Goal: Information Seeking & Learning: Find specific fact

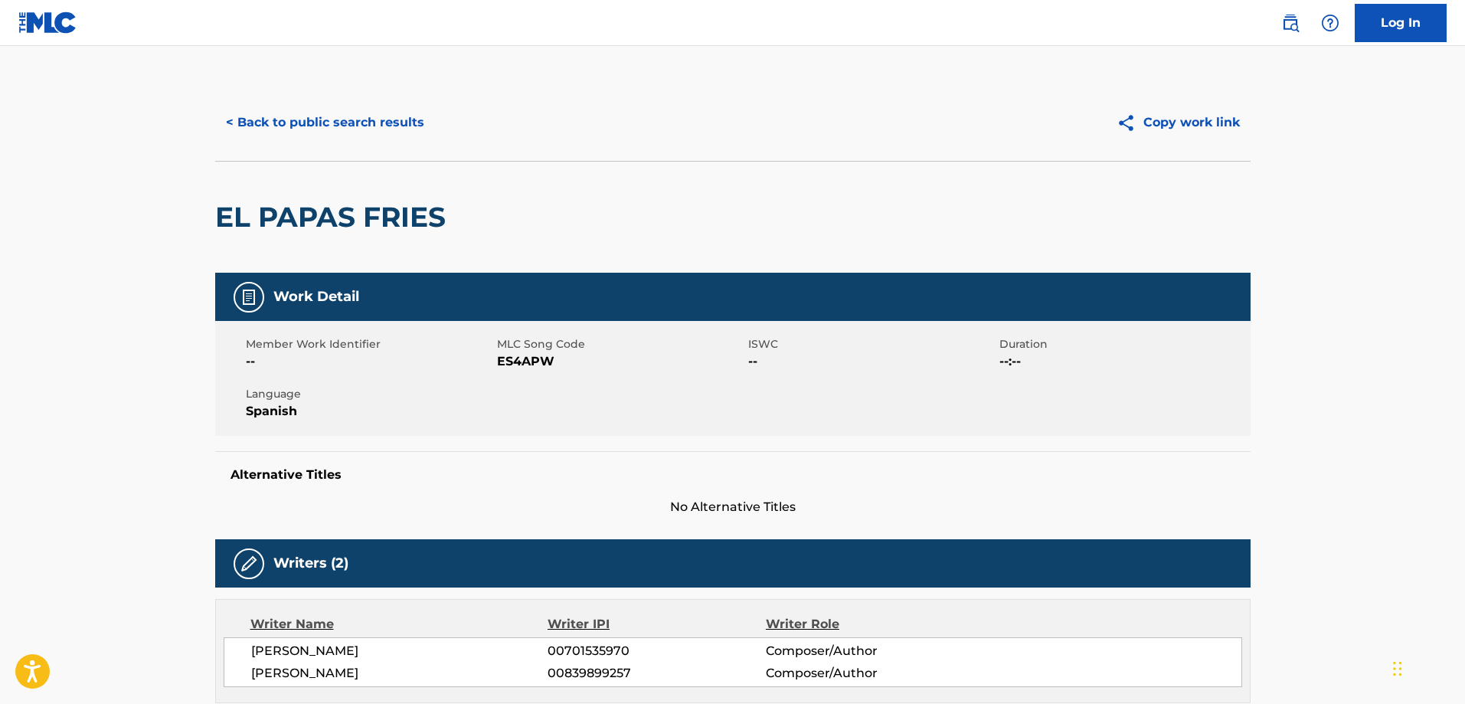
drag, startPoint x: 353, startPoint y: 98, endPoint x: 354, endPoint y: 117, distance: 19.2
click at [353, 106] on div "< Back to public search results Copy work link" at bounding box center [732, 122] width 1035 height 77
click at [368, 119] on button "< Back to public search results" at bounding box center [325, 122] width 220 height 38
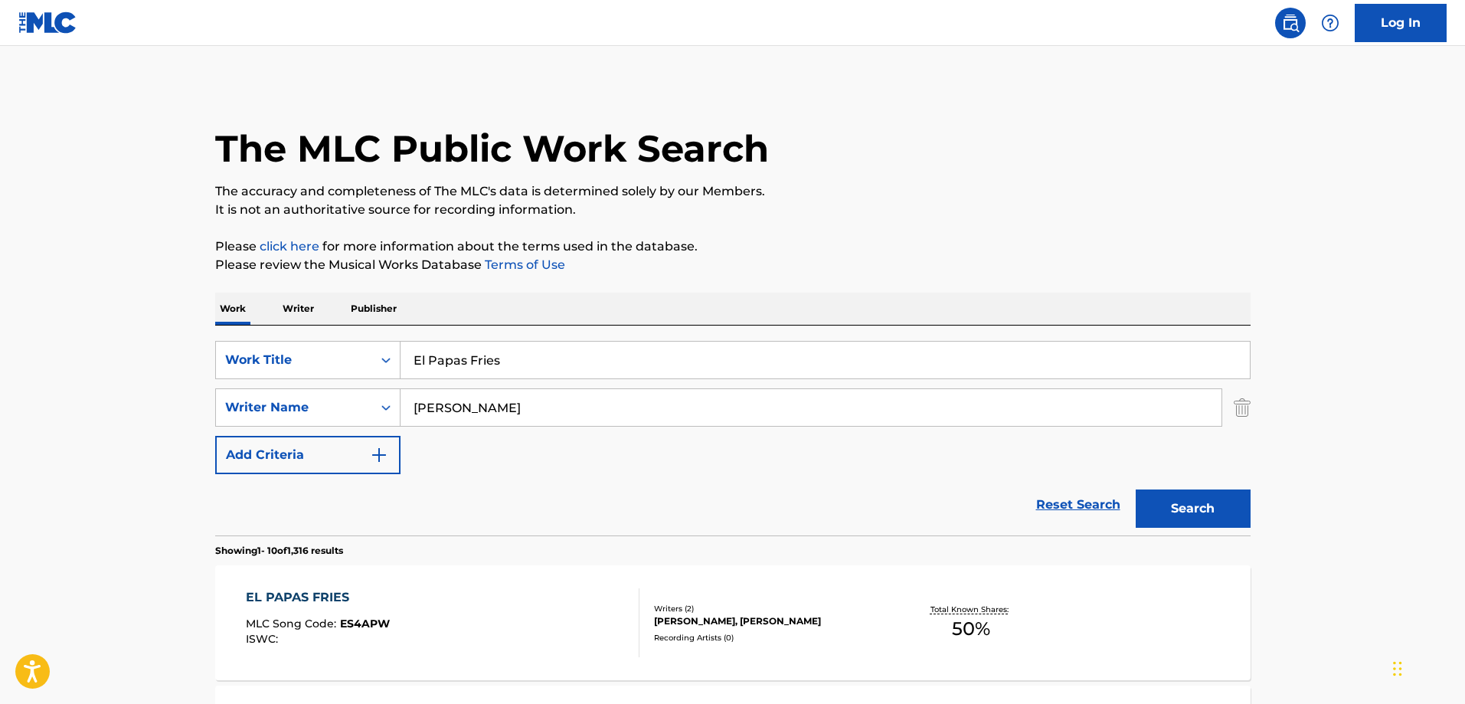
drag, startPoint x: 557, startPoint y: 368, endPoint x: 547, endPoint y: 352, distance: 17.9
click at [556, 368] on input "El Papas Fries" at bounding box center [824, 359] width 849 height 37
paste input "La Maquina Del Tiempo"
type input "La Maquina Del Tiempo"
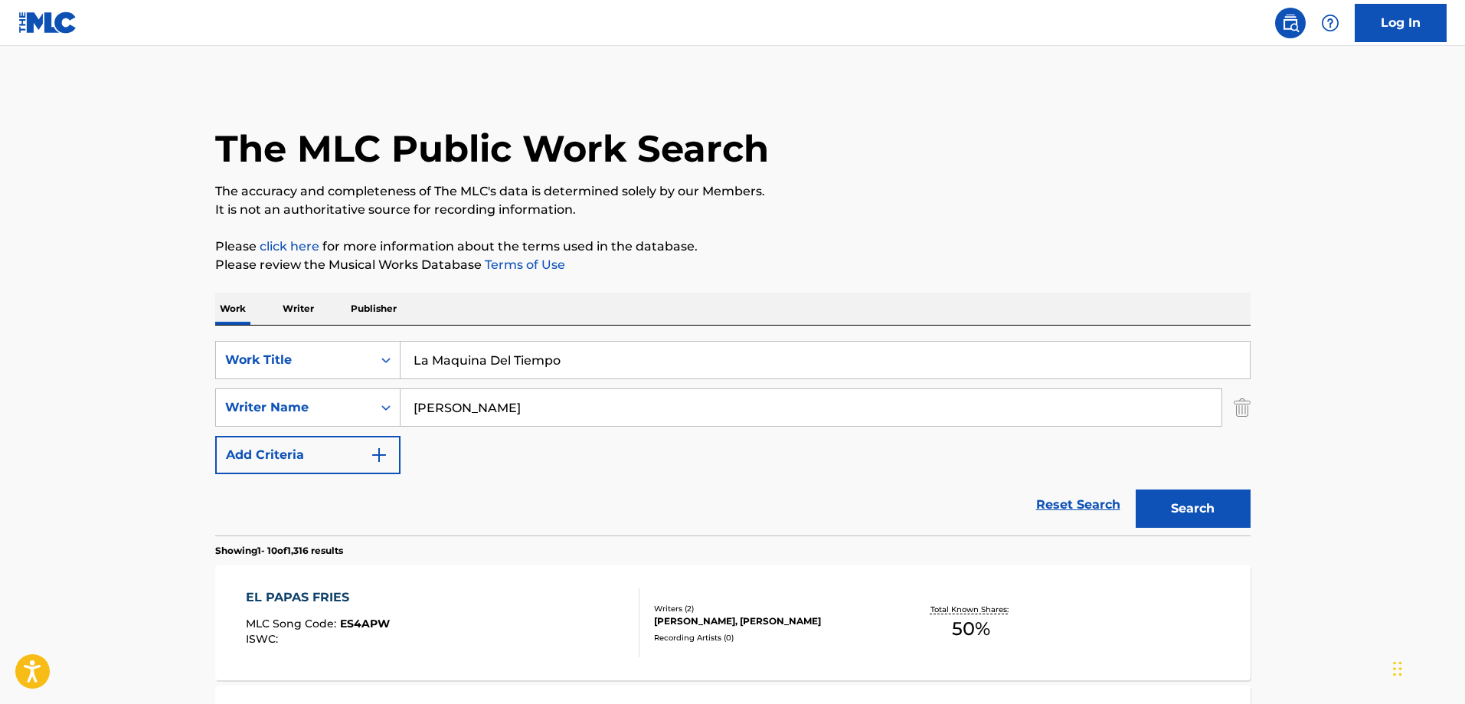
click at [632, 394] on input "[PERSON_NAME]" at bounding box center [810, 407] width 821 height 37
paste input "Cuen"
type input "Cuen"
click at [1174, 492] on button "Search" at bounding box center [1192, 508] width 115 height 38
click at [386, 605] on div "LA MAQUINA DEL TIEMPO" at bounding box center [335, 597] width 178 height 18
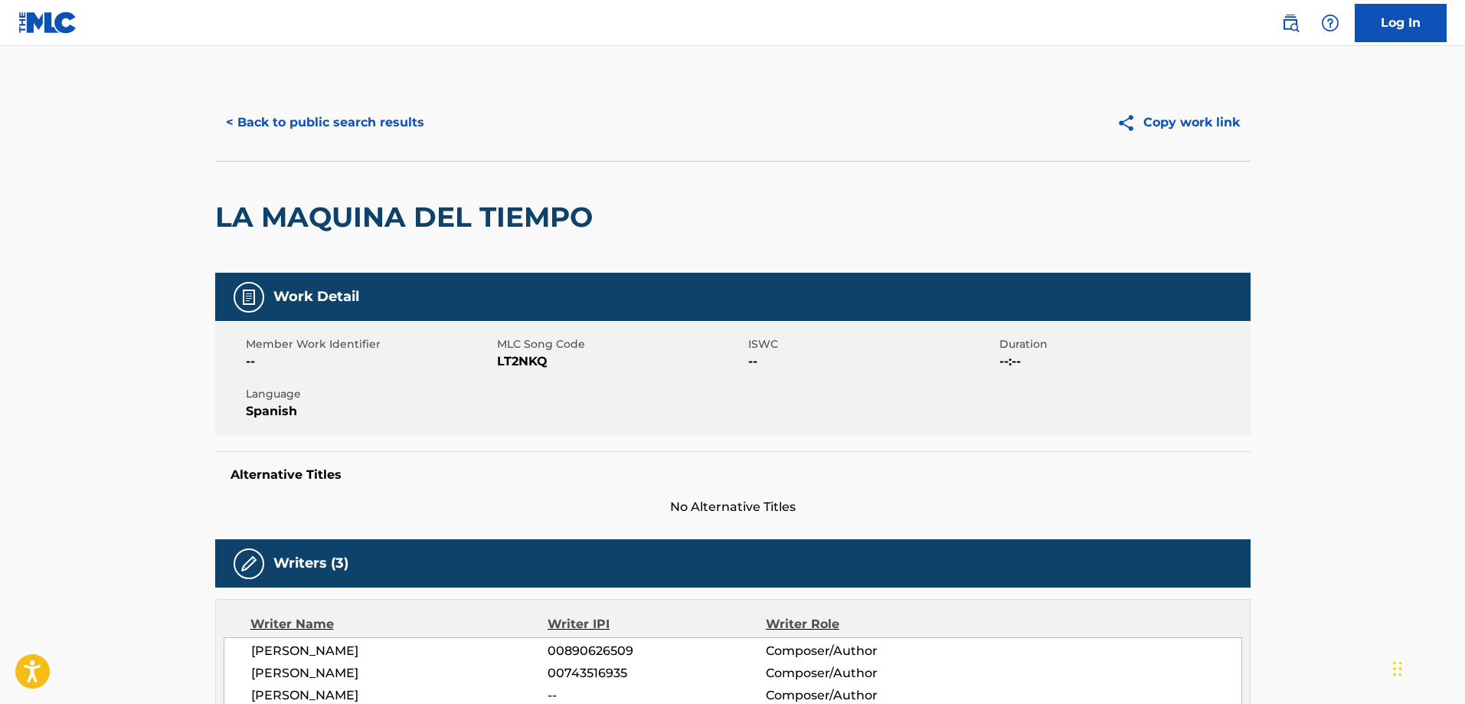
click at [511, 361] on span "LT2NKQ" at bounding box center [620, 361] width 247 height 18
copy span "LT2NKQ"
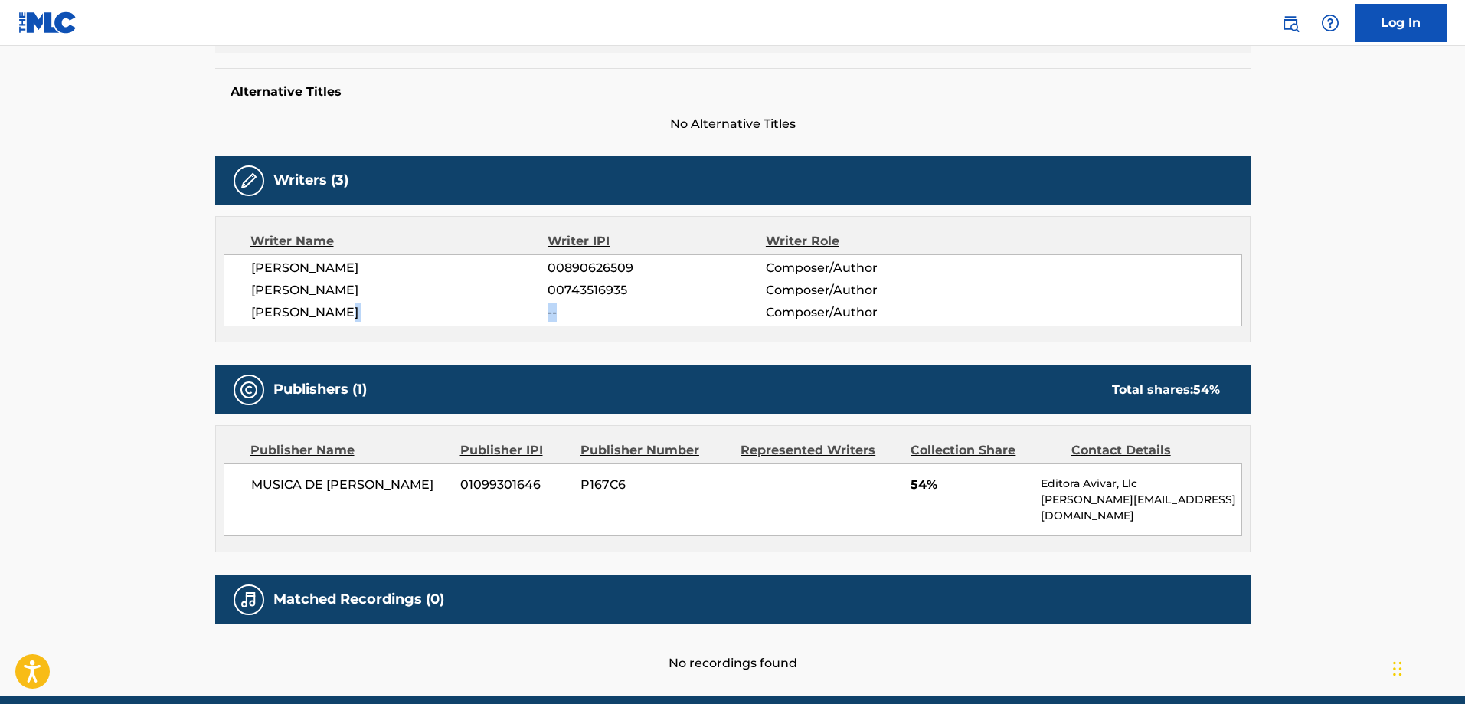
drag, startPoint x: 640, startPoint y: 303, endPoint x: 530, endPoint y: 322, distance: 111.8
click at [530, 322] on div "[PERSON_NAME] 00890626509 Composer/Author [PERSON_NAME] 00743516935 Composer/Au…" at bounding box center [733, 290] width 1018 height 72
click at [636, 322] on div "[PERSON_NAME] 00890626509 Composer/Author [PERSON_NAME] 00743516935 Composer/Au…" at bounding box center [733, 290] width 1018 height 72
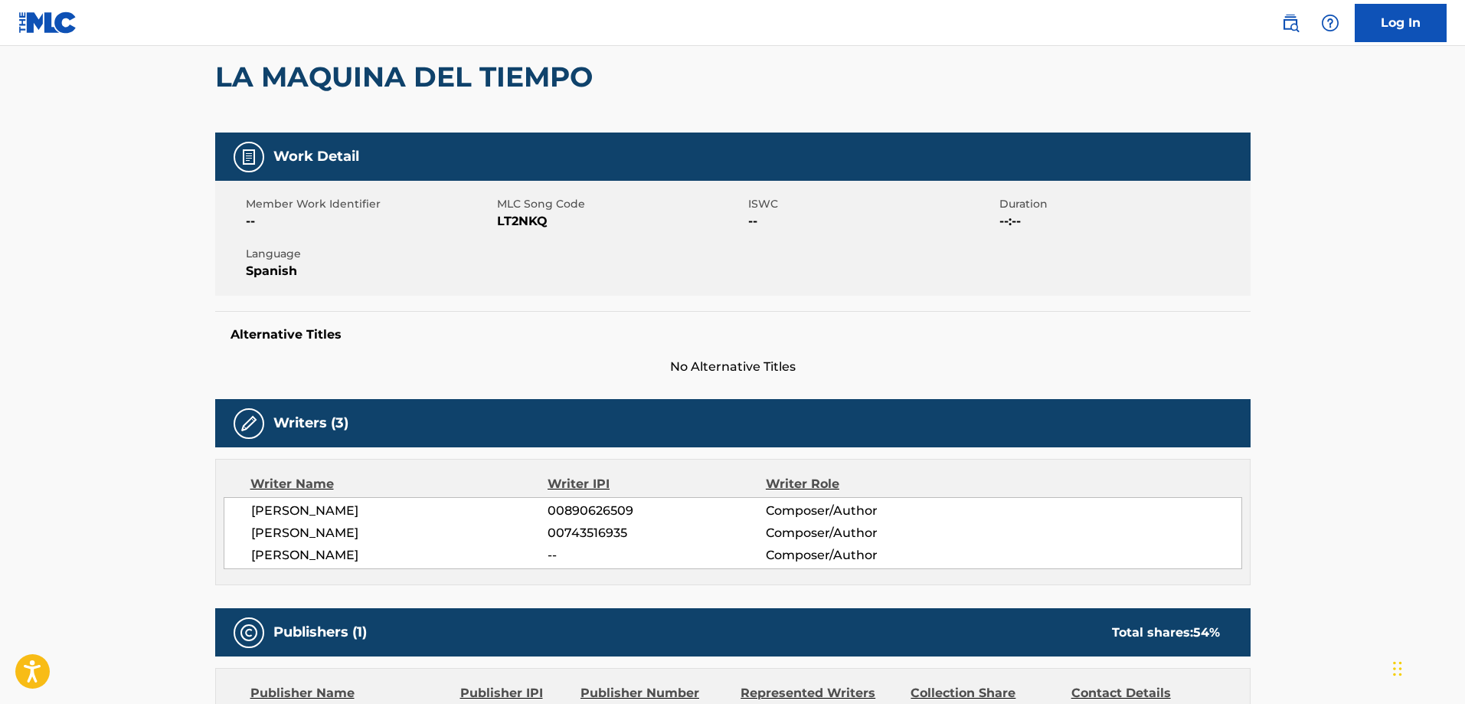
scroll to position [0, 0]
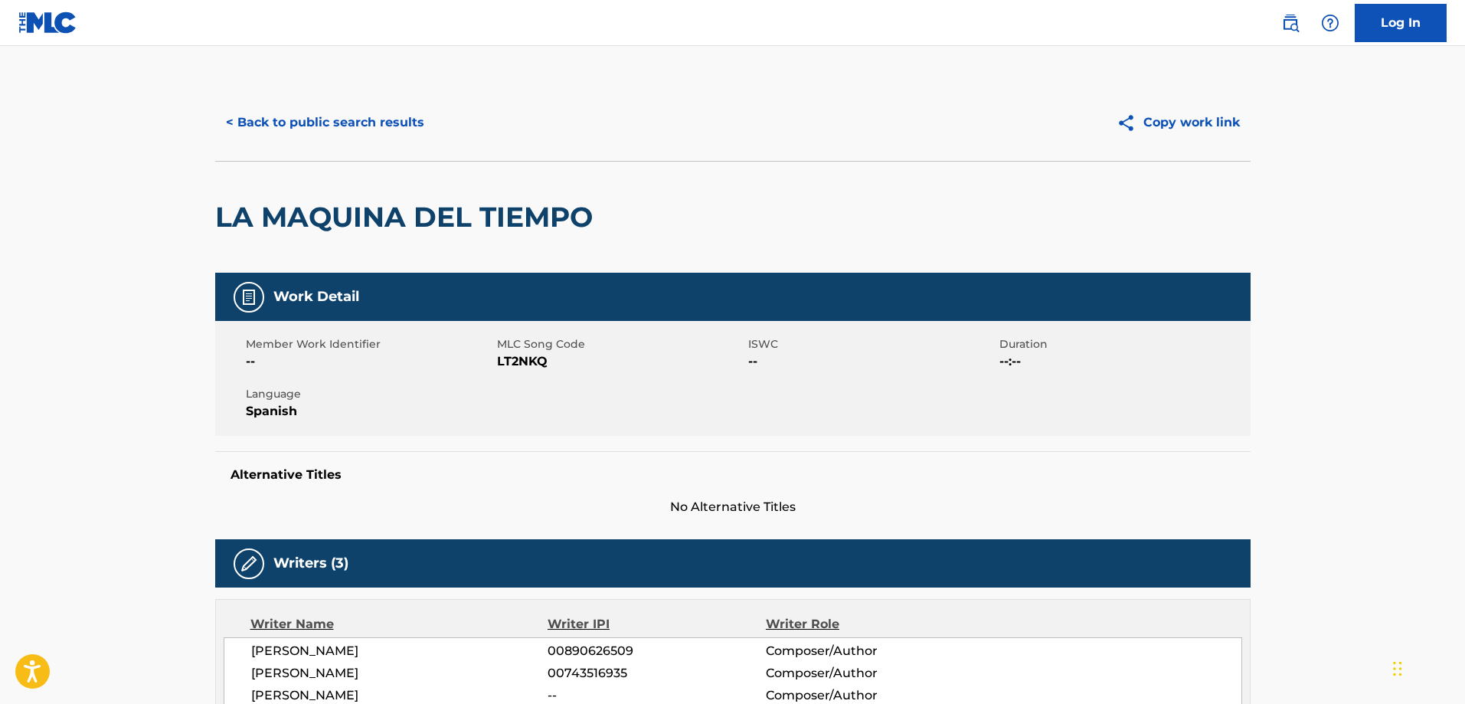
click at [353, 107] on button "< Back to public search results" at bounding box center [325, 122] width 220 height 38
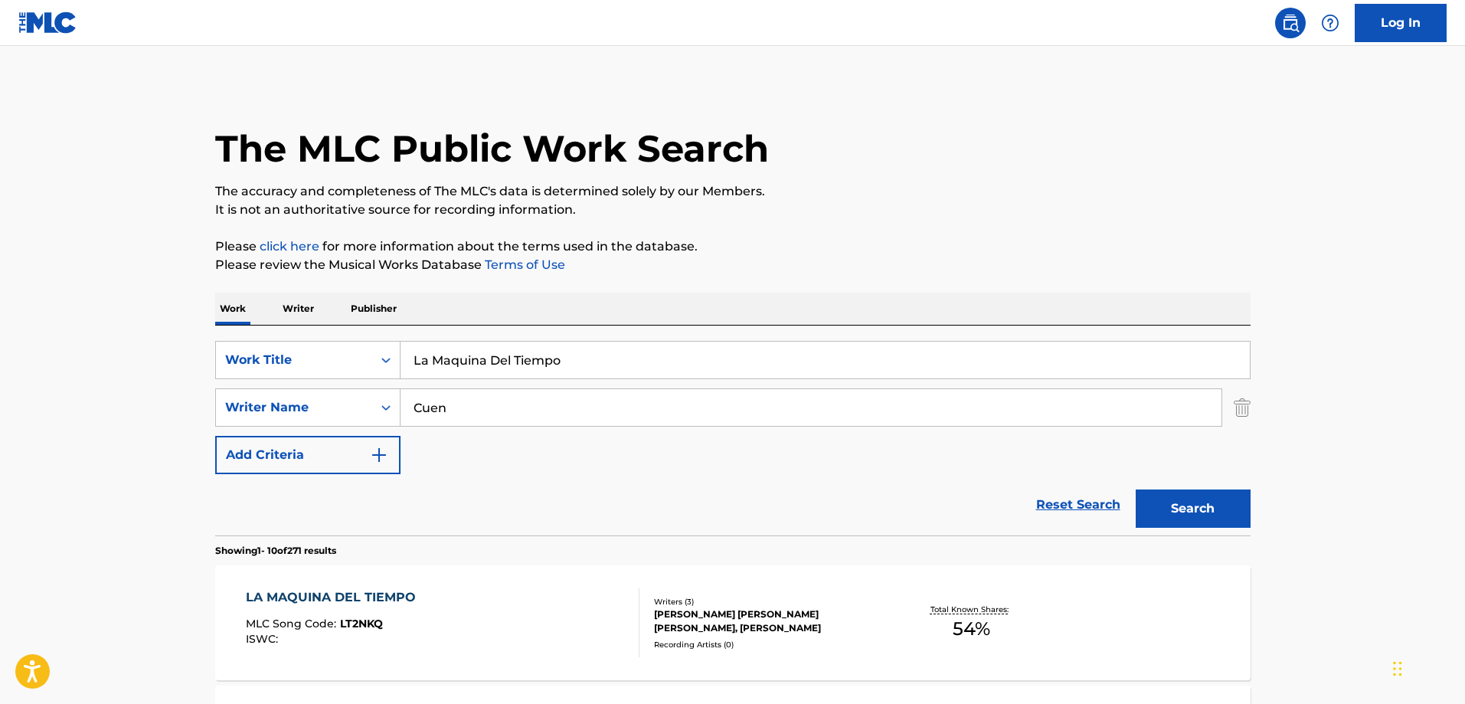
click at [575, 368] on input "La Maquina Del Tiempo" at bounding box center [824, 359] width 849 height 37
paste input "El Rey"
type input "El Rey"
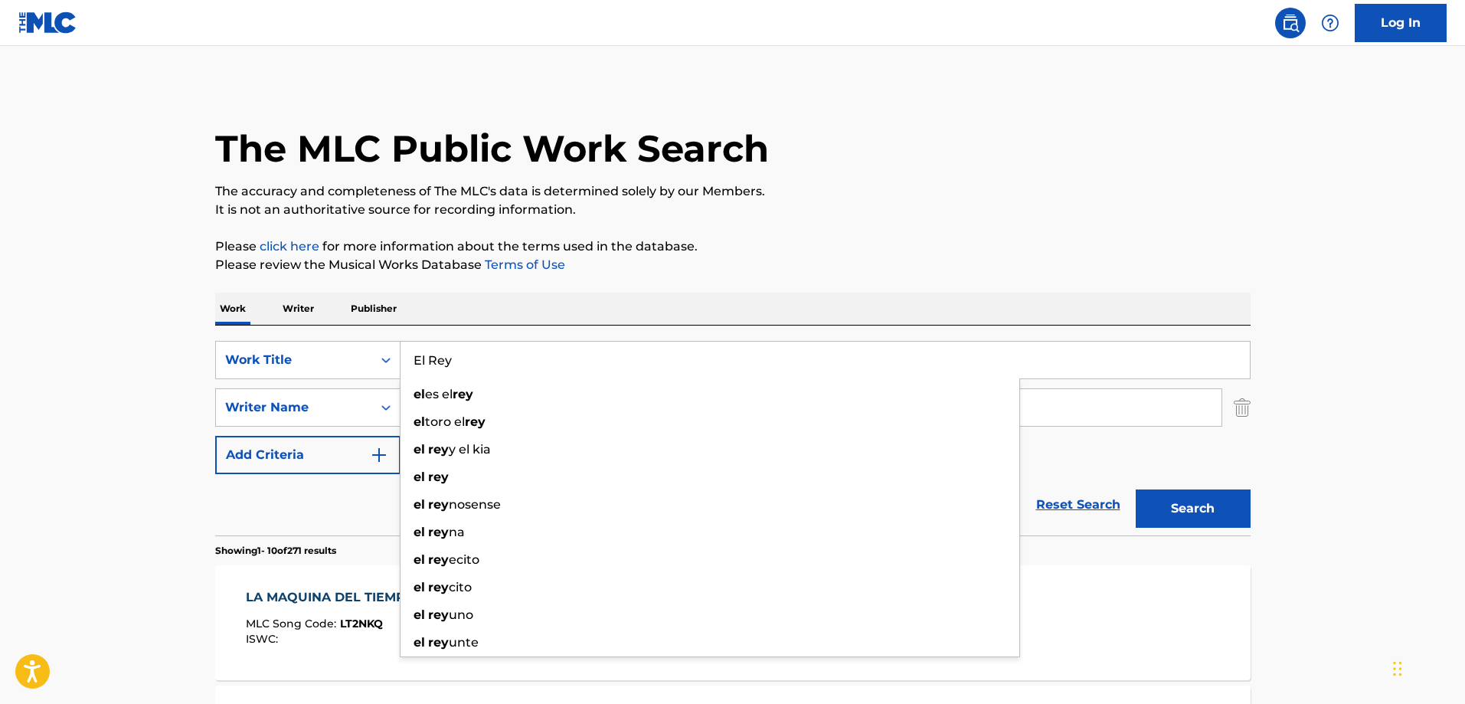
drag, startPoint x: 890, startPoint y: 221, endPoint x: 675, endPoint y: 373, distance: 263.8
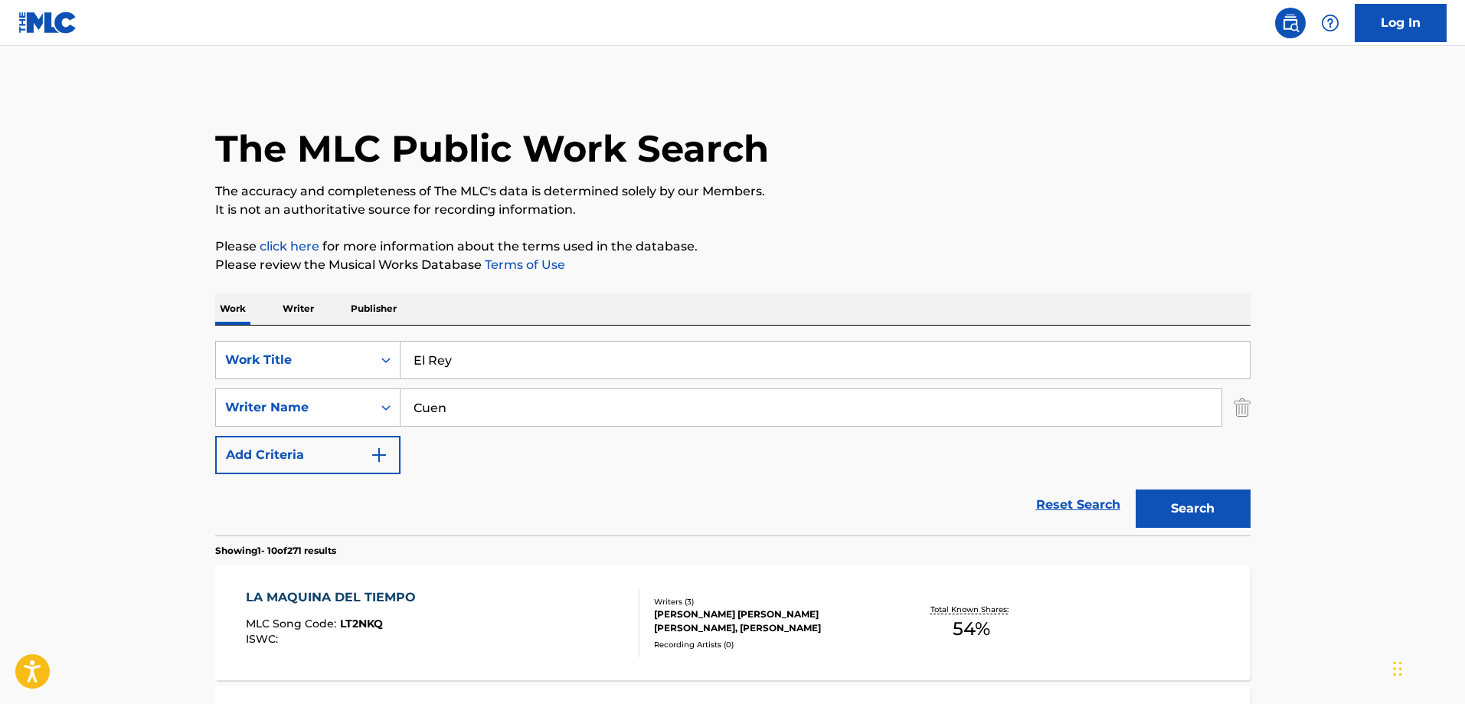
drag, startPoint x: 587, startPoint y: 403, endPoint x: 623, endPoint y: 419, distance: 39.4
click at [587, 407] on input "Cuen" at bounding box center [810, 407] width 821 height 37
paste input "[PERSON_NAME]"
type input "[PERSON_NAME]"
click at [1194, 505] on button "Search" at bounding box center [1192, 508] width 115 height 38
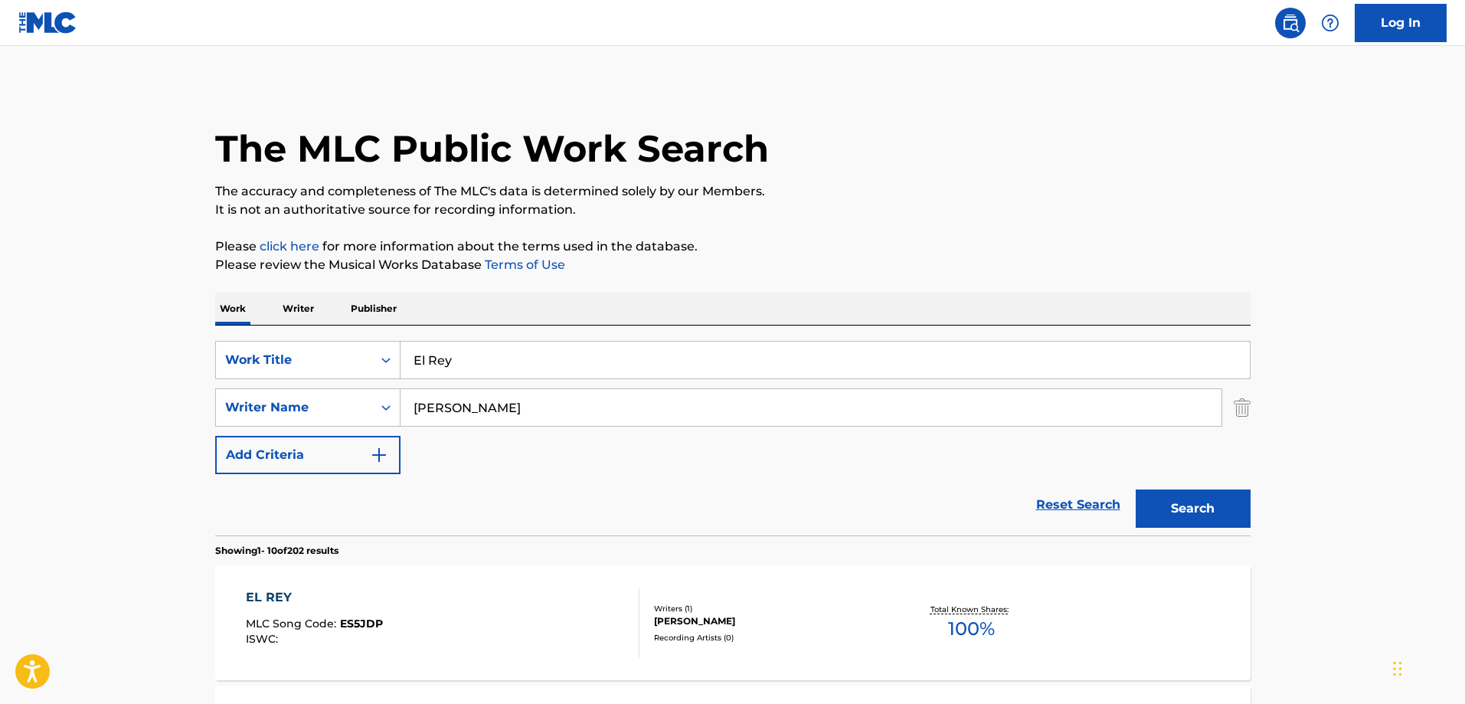
scroll to position [365, 0]
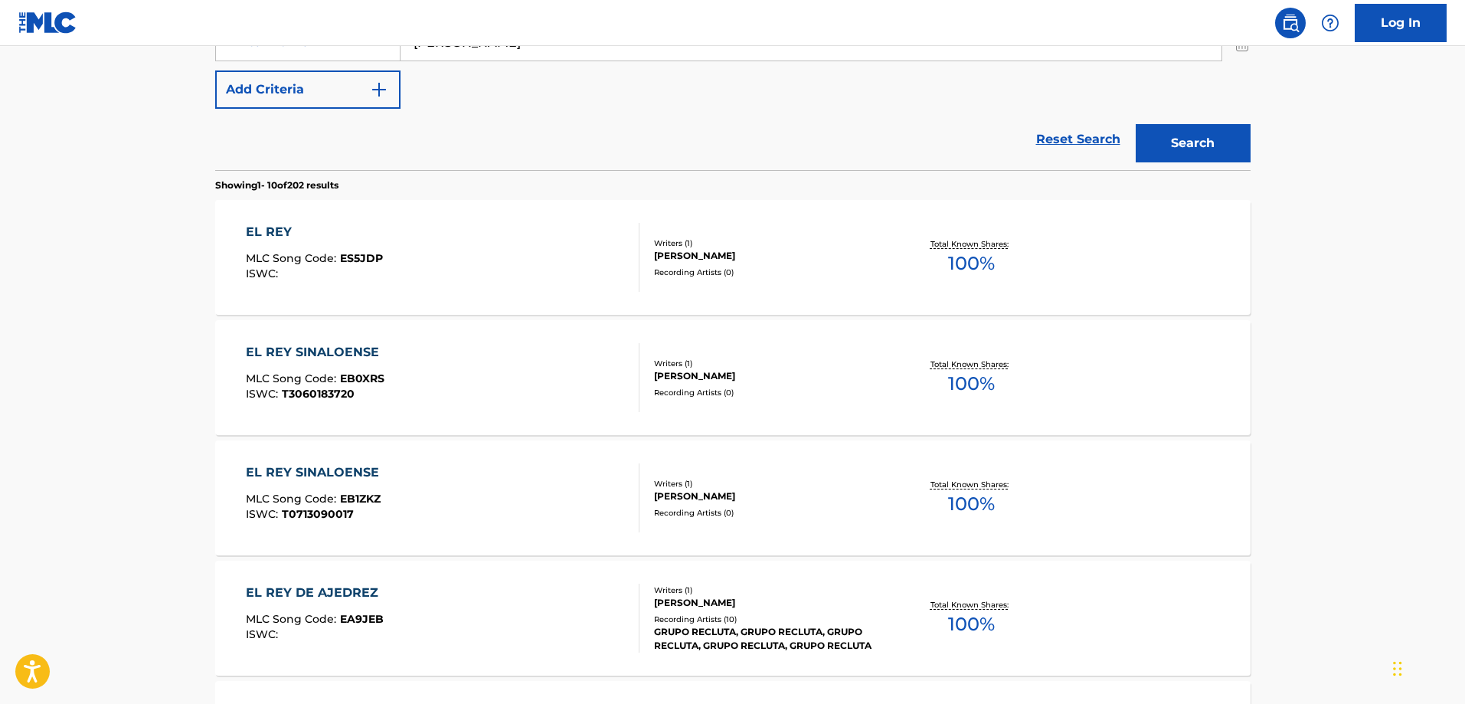
click at [402, 245] on div "EL REY MLC Song Code : ES5JDP ISWC :" at bounding box center [443, 257] width 394 height 69
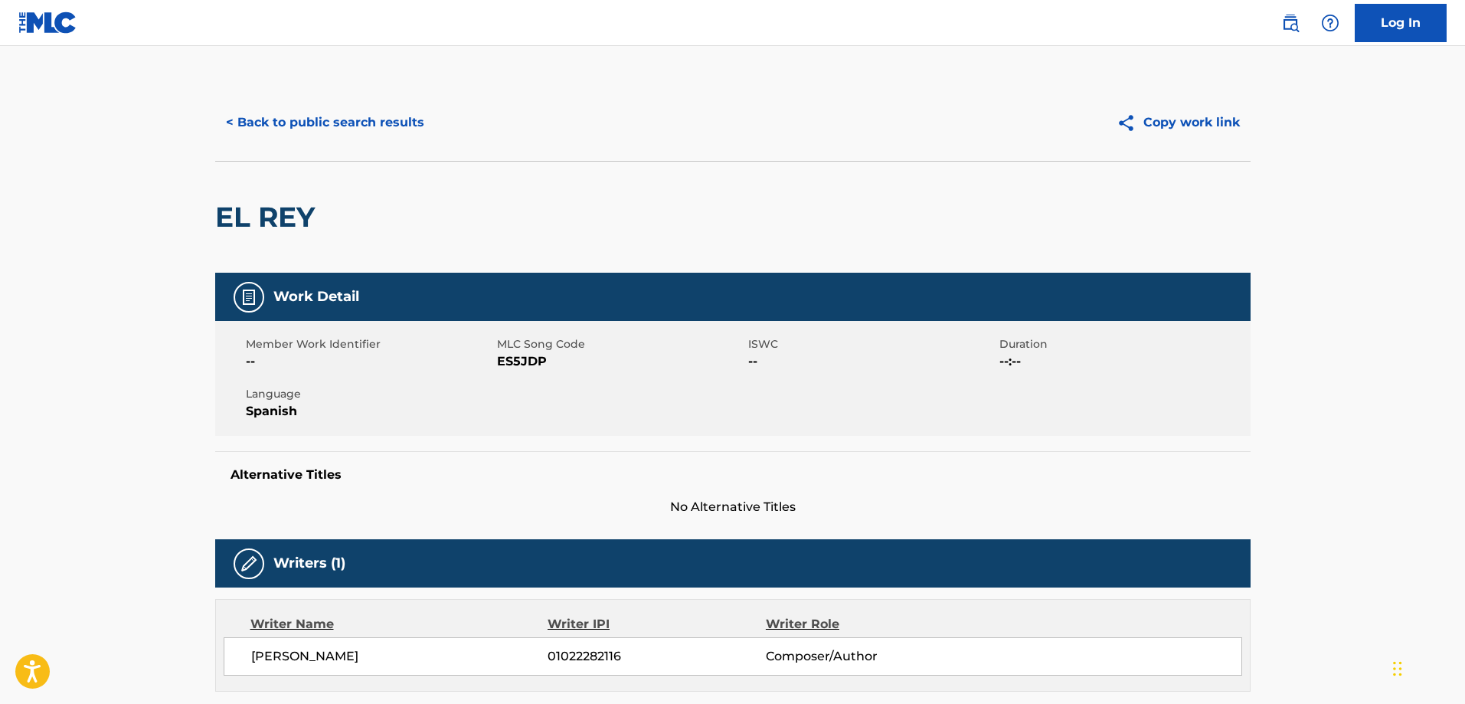
click at [518, 363] on span "ES5JDP" at bounding box center [620, 361] width 247 height 18
copy span "ES5JDP"
